Goal: Task Accomplishment & Management: Use online tool/utility

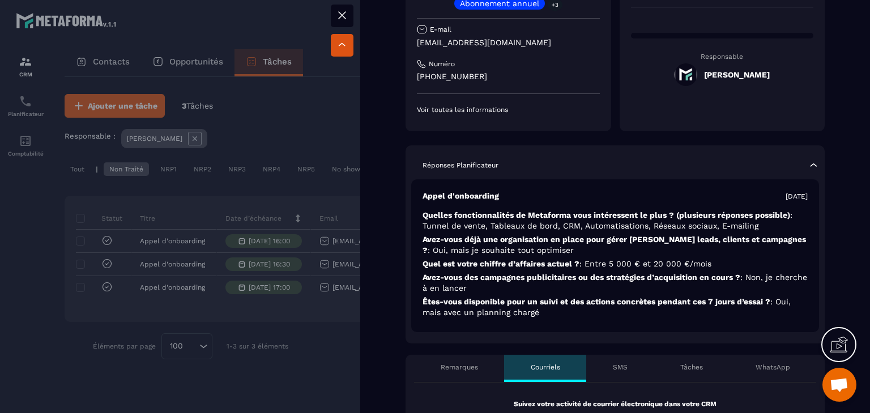
scroll to position [226, 0]
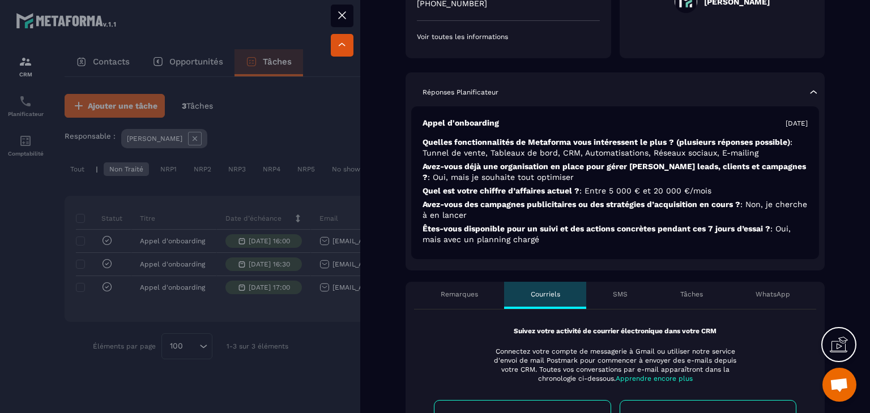
click at [0, 213] on div at bounding box center [435, 206] width 870 height 413
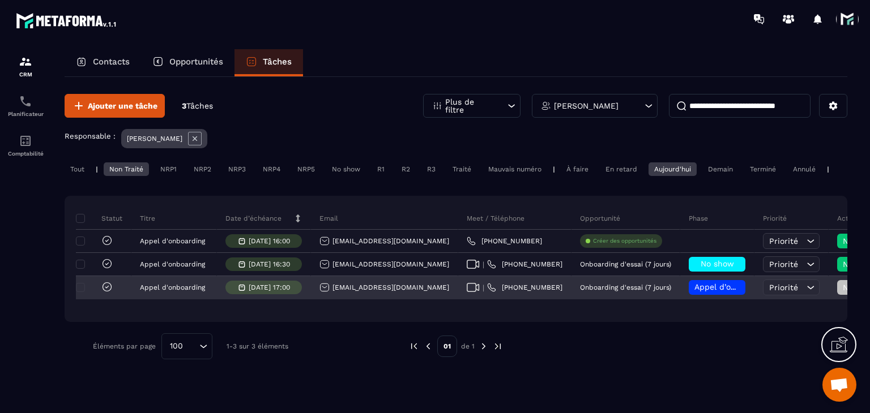
click at [467, 292] on icon at bounding box center [473, 287] width 12 height 9
click at [365, 290] on div "[EMAIL_ADDRESS][DOMAIN_NAME]" at bounding box center [384, 288] width 130 height 10
